Goal: Information Seeking & Learning: Understand process/instructions

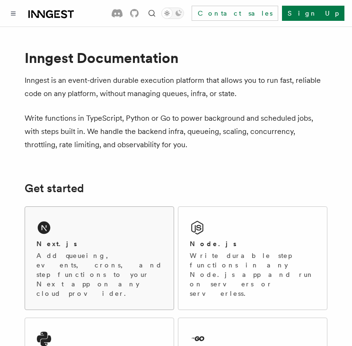
click at [114, 257] on p "Add queueing, events, crons, and step functions to your Next app on any cloud p…" at bounding box center [99, 274] width 126 height 47
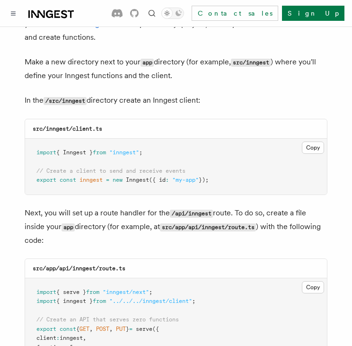
scroll to position [1183, 0]
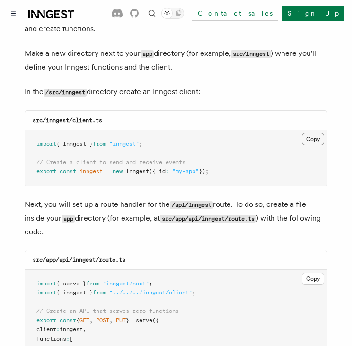
click at [303, 133] on button "Copy Copied" at bounding box center [313, 139] width 22 height 12
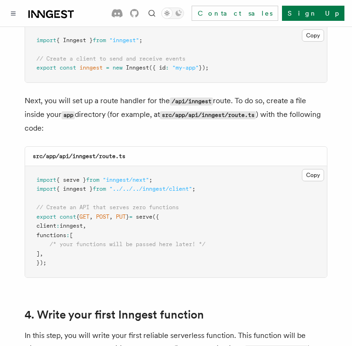
scroll to position [1278, 0]
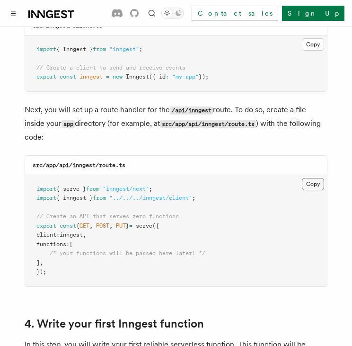
click at [310, 178] on button "Copy Copied" at bounding box center [313, 184] width 22 height 12
